Goal: Find contact information

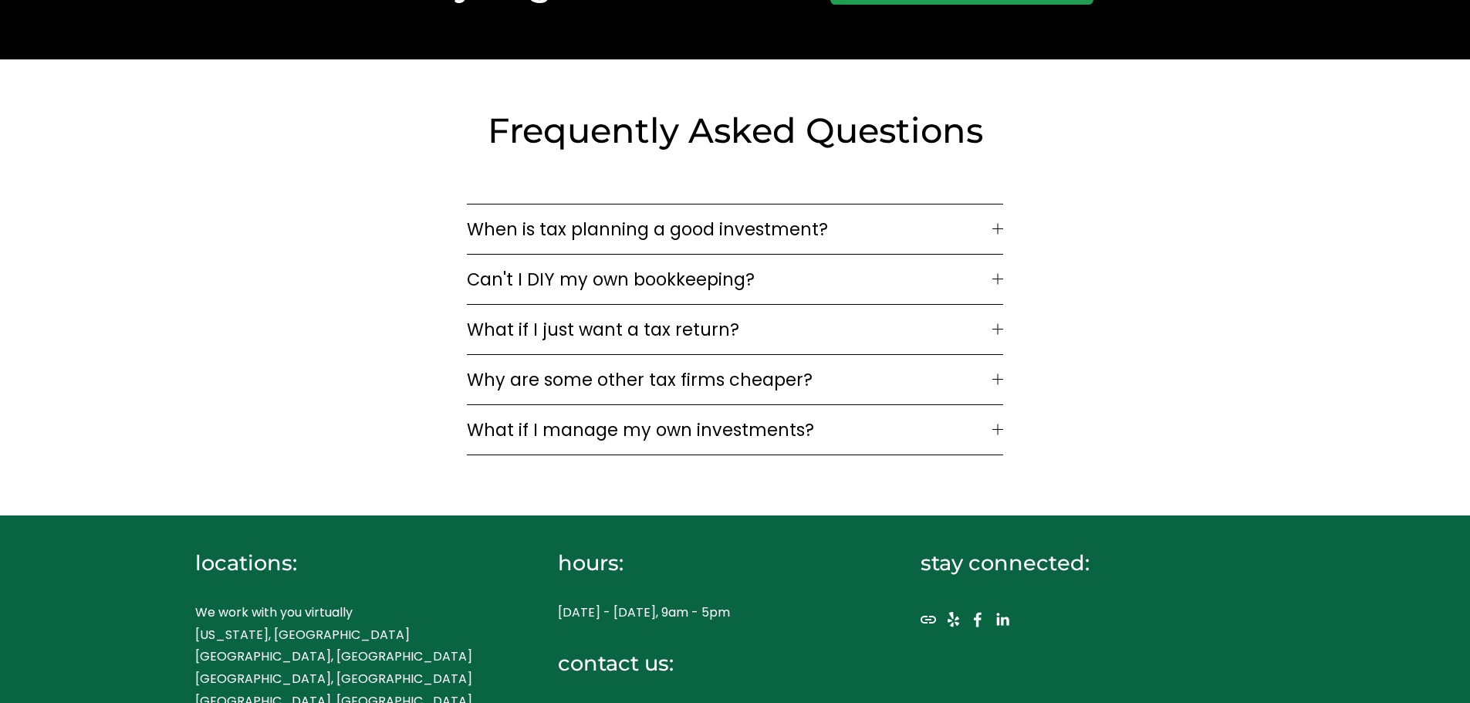
scroll to position [4876, 0]
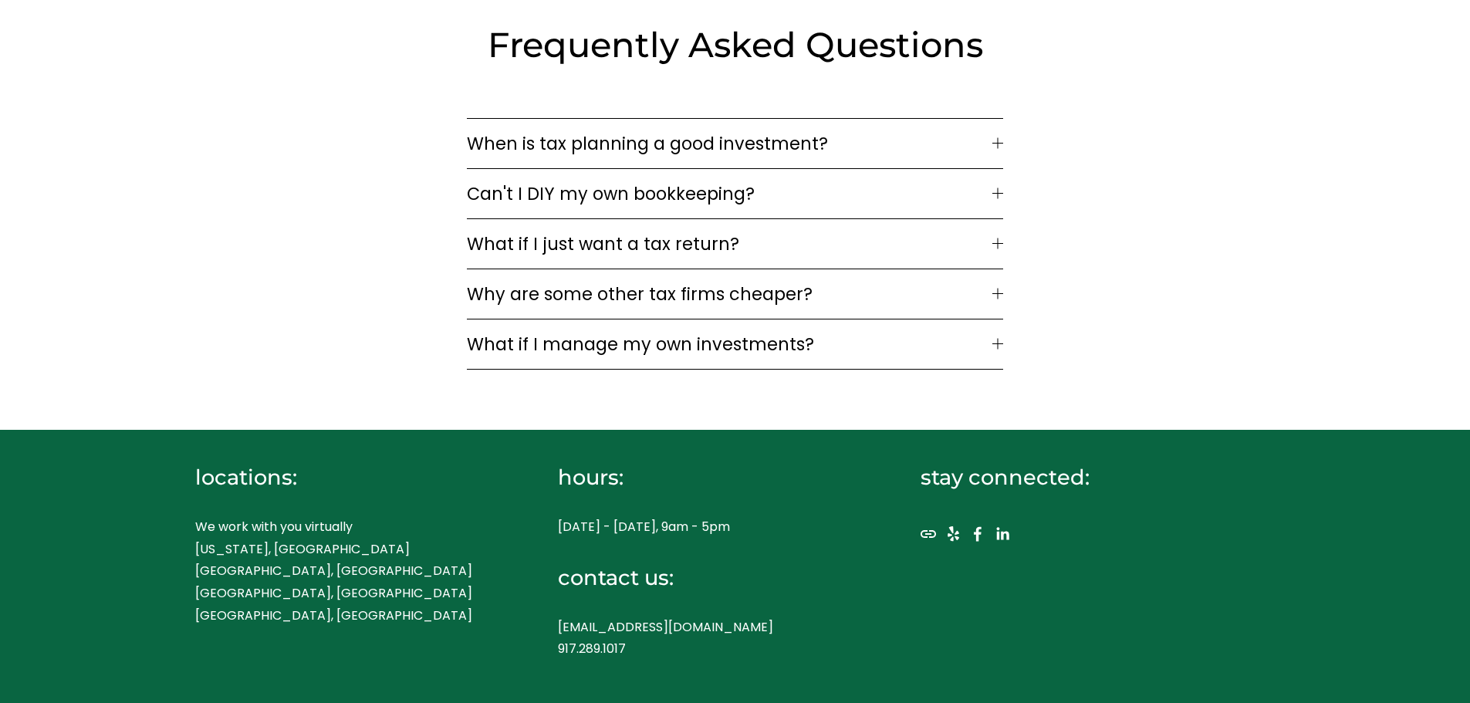
click at [668, 622] on p "hello@liebertassociates.com 917.289.1017" at bounding box center [712, 639] width 309 height 45
copy p "[EMAIL_ADDRESS][DOMAIN_NAME]"
